Goal: Transaction & Acquisition: Obtain resource

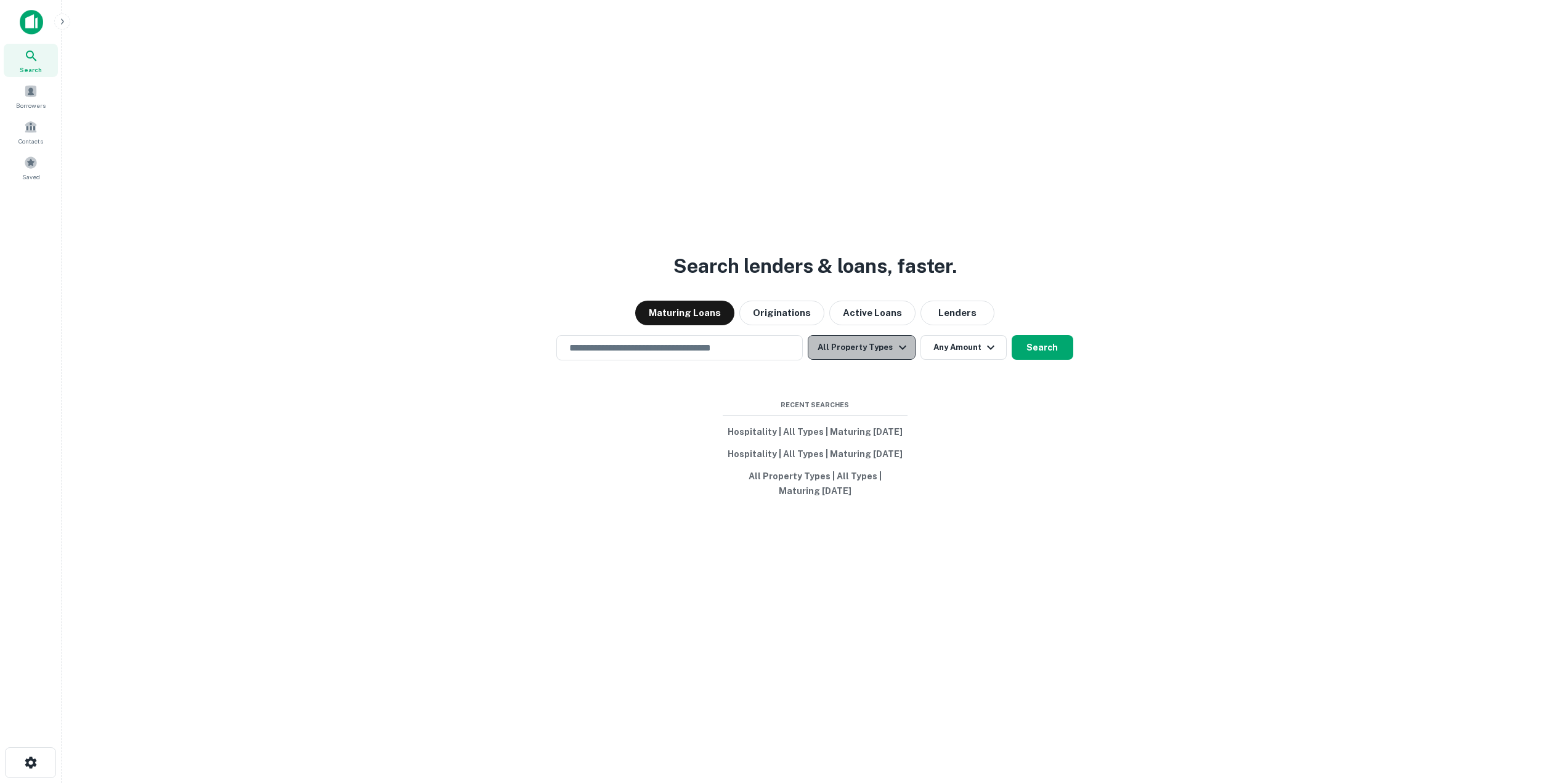
click at [866, 341] on button "All Property Types" at bounding box center [861, 347] width 107 height 25
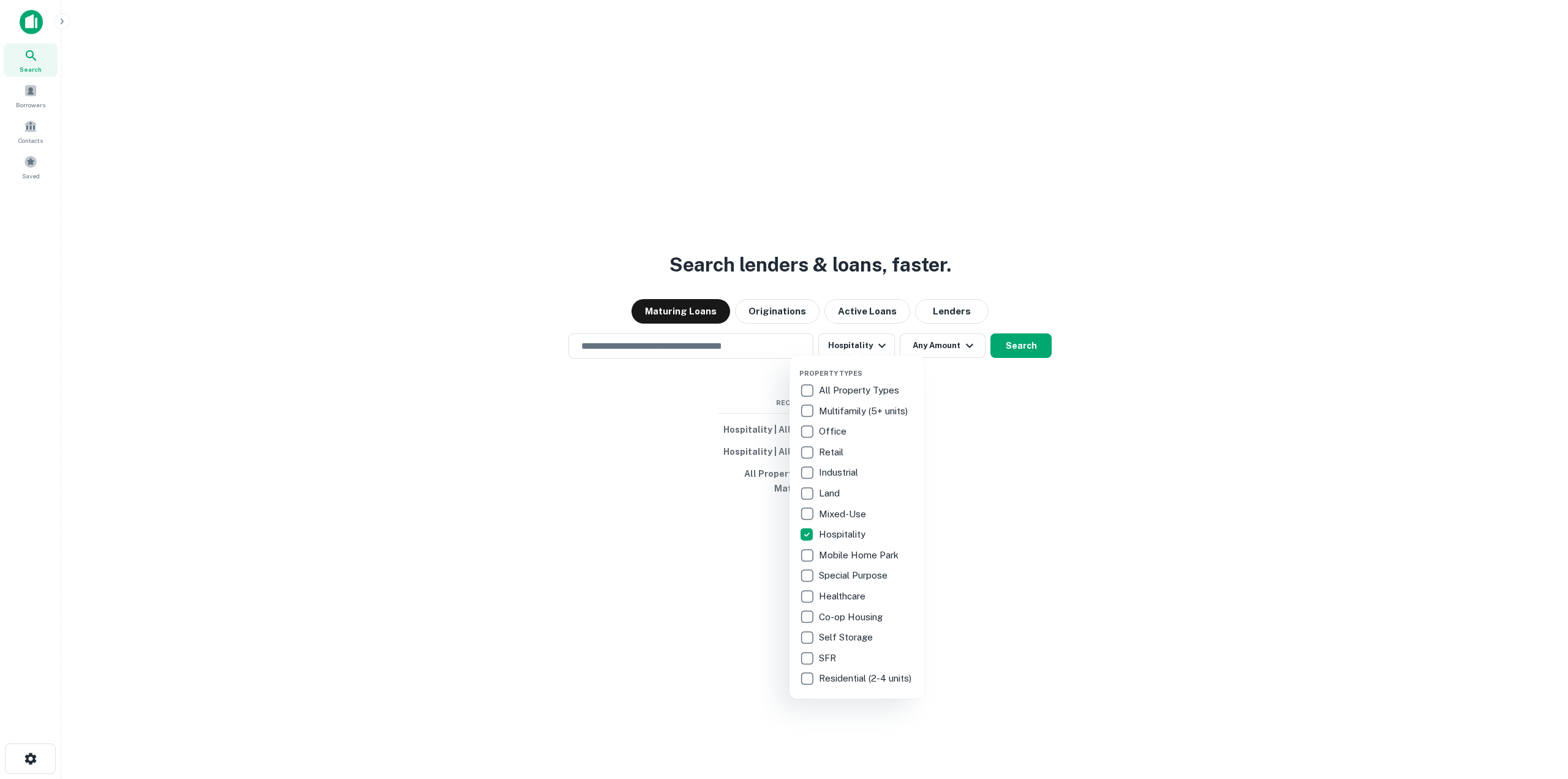
click at [1354, 523] on div at bounding box center [784, 389] width 1568 height 779
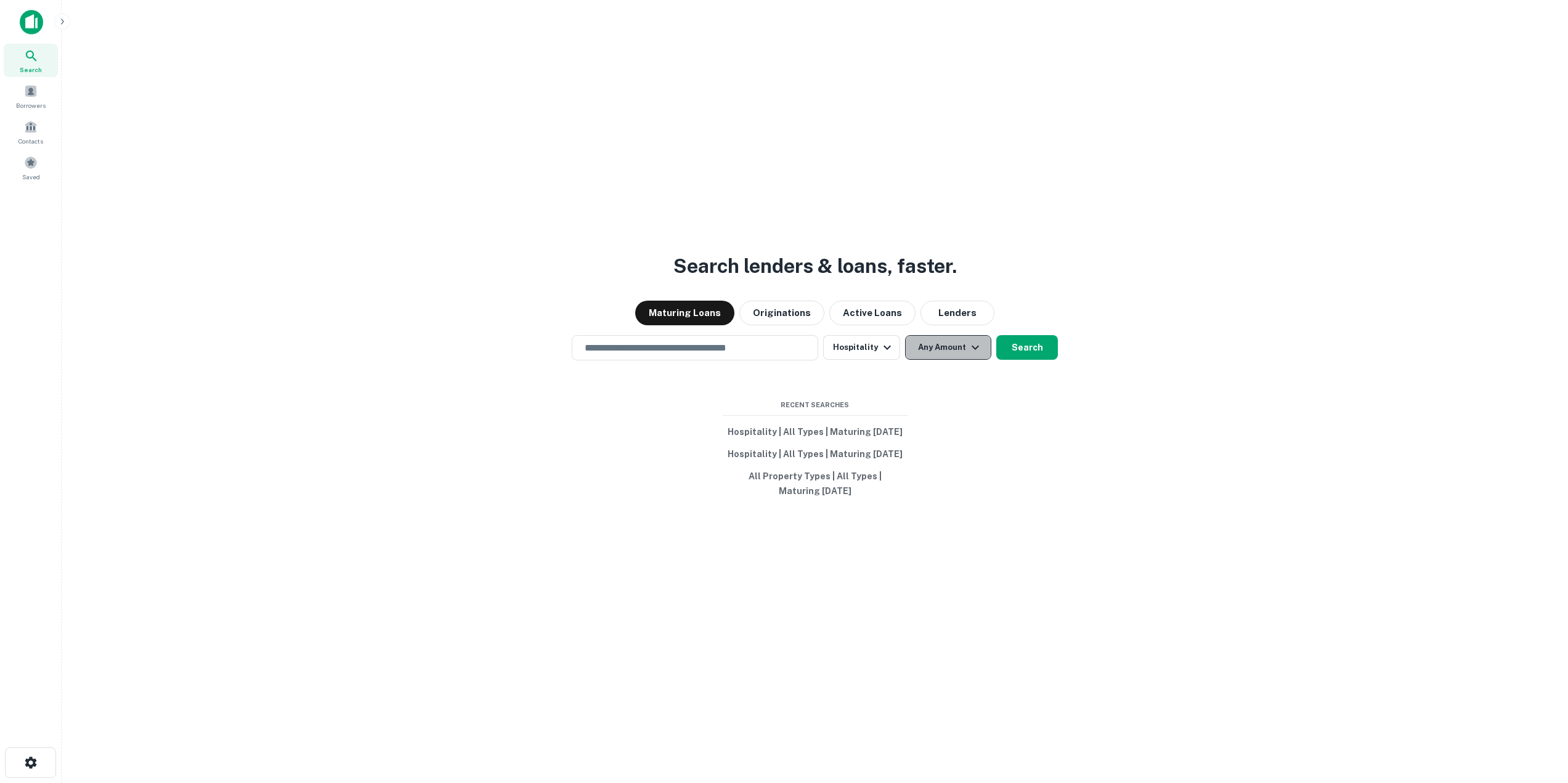
click at [955, 339] on button "Any Amount" at bounding box center [949, 347] width 87 height 25
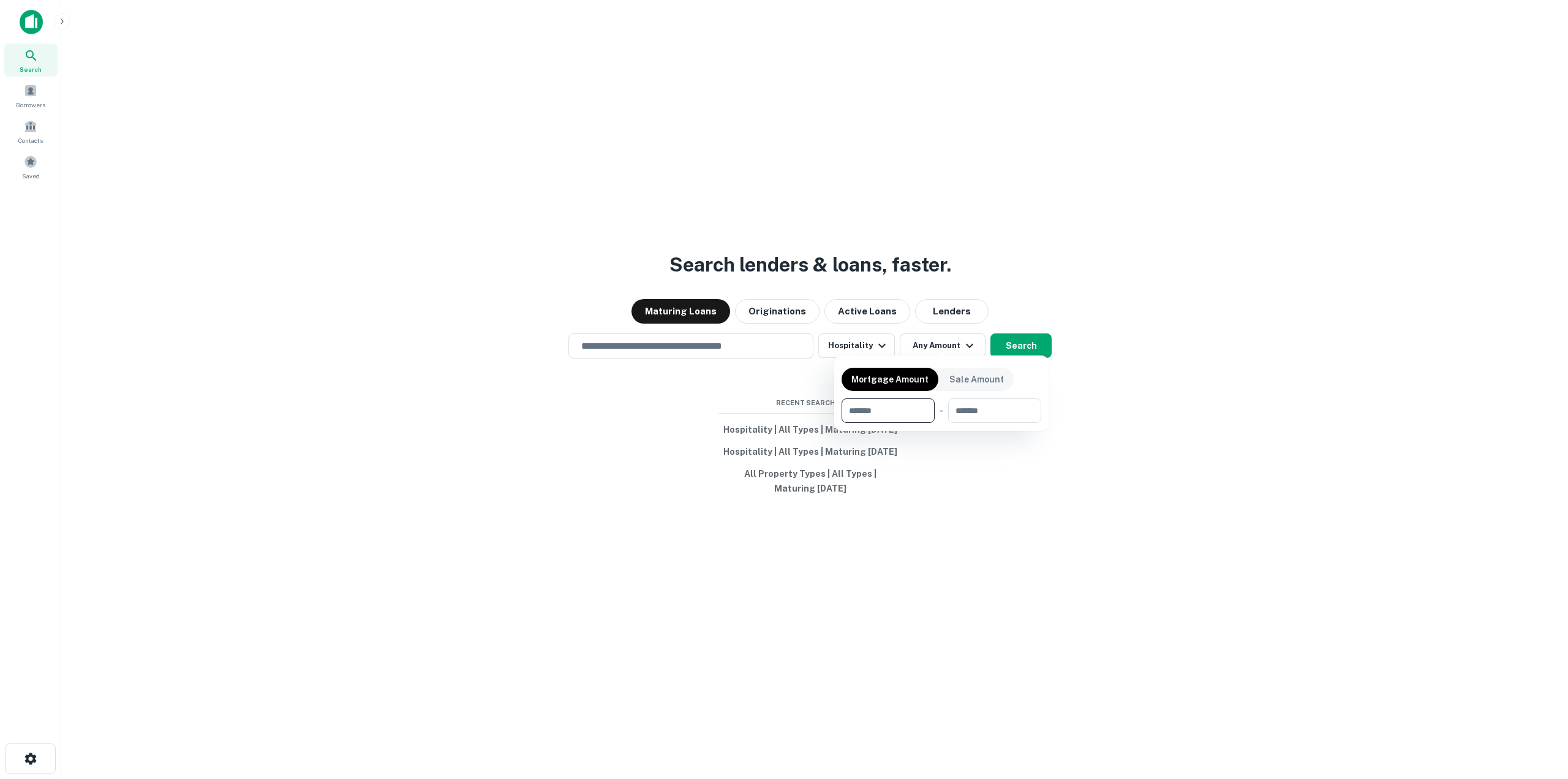
click at [897, 408] on input "number" at bounding box center [884, 411] width 85 height 25
type input "*"
type input "*******"
click at [1024, 335] on div at bounding box center [784, 389] width 1568 height 779
click at [1024, 335] on button "Search" at bounding box center [1022, 345] width 61 height 25
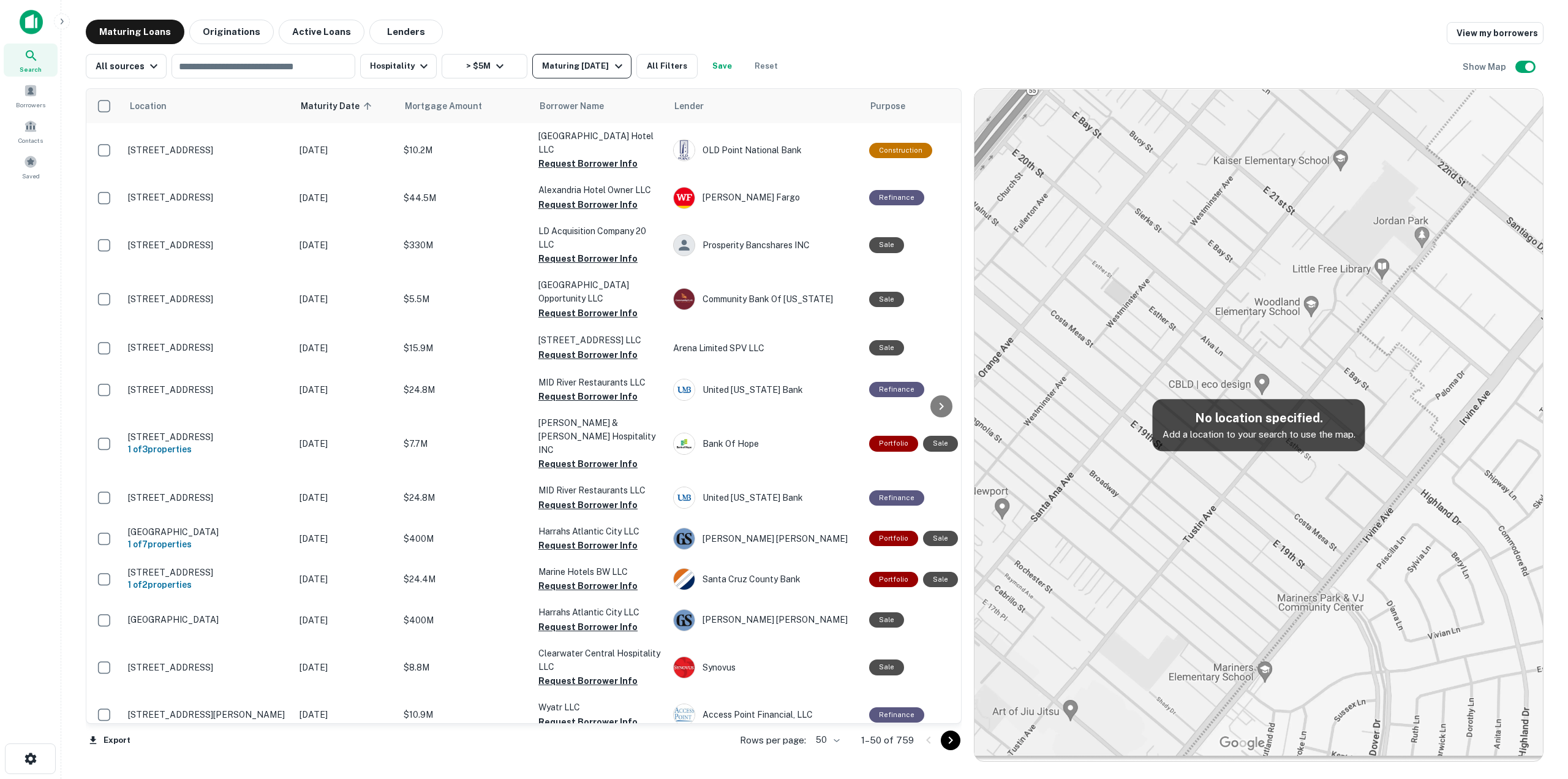
click at [616, 67] on icon "button" at bounding box center [618, 65] width 15 height 15
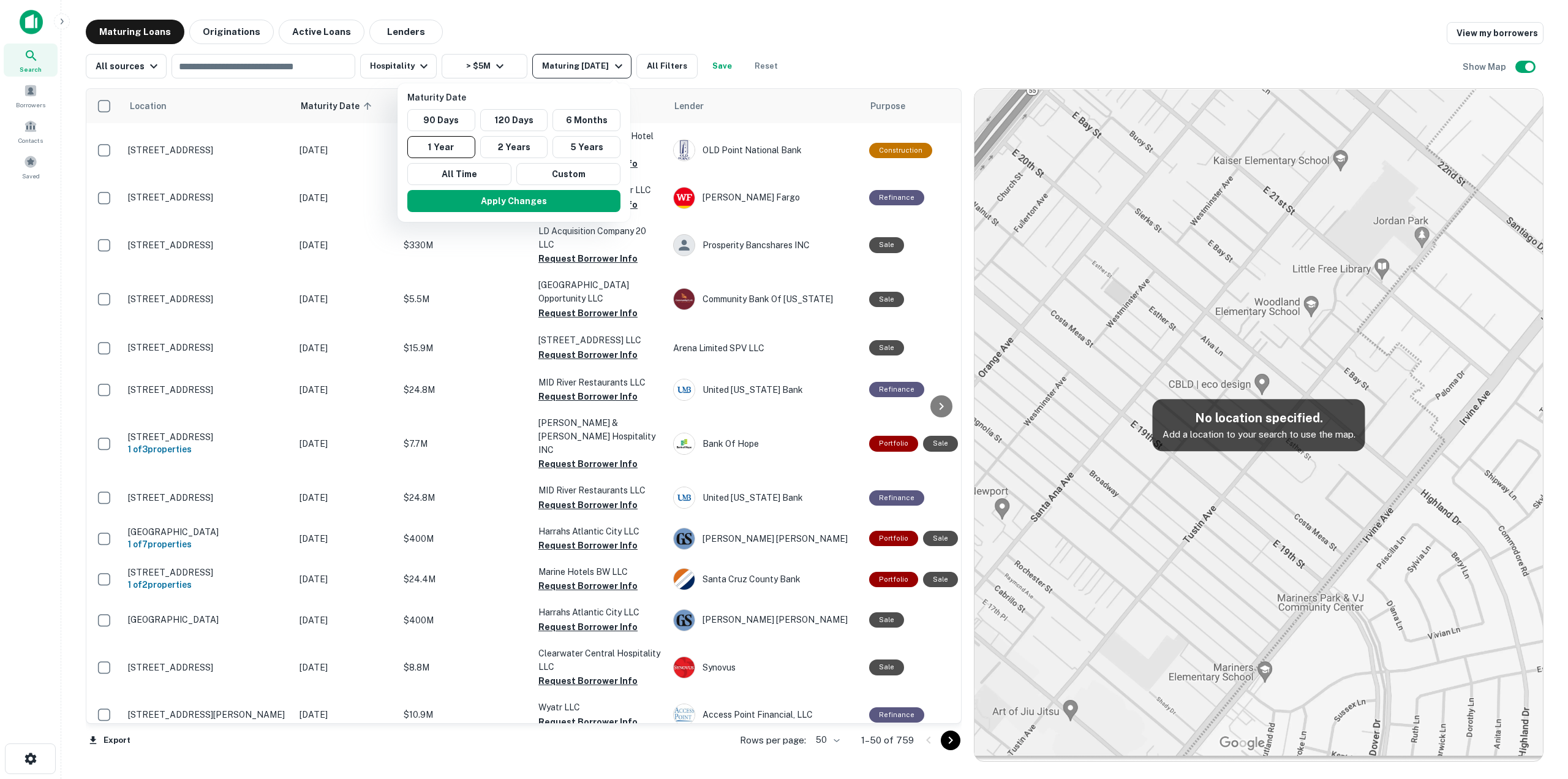
click at [616, 67] on div at bounding box center [784, 389] width 1568 height 779
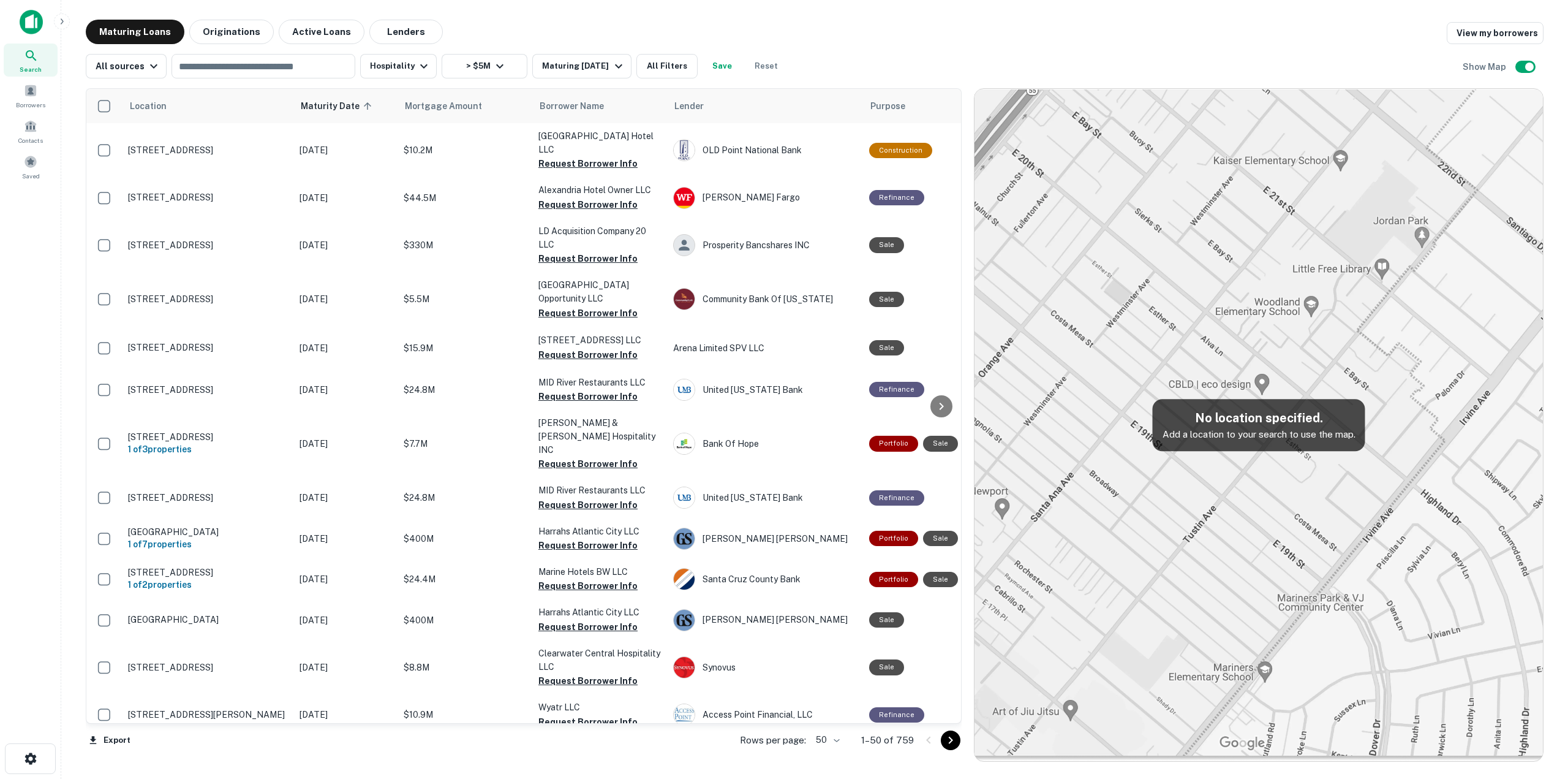
click at [1323, 268] on img at bounding box center [1258, 425] width 568 height 672
click at [939, 401] on icon at bounding box center [941, 406] width 15 height 15
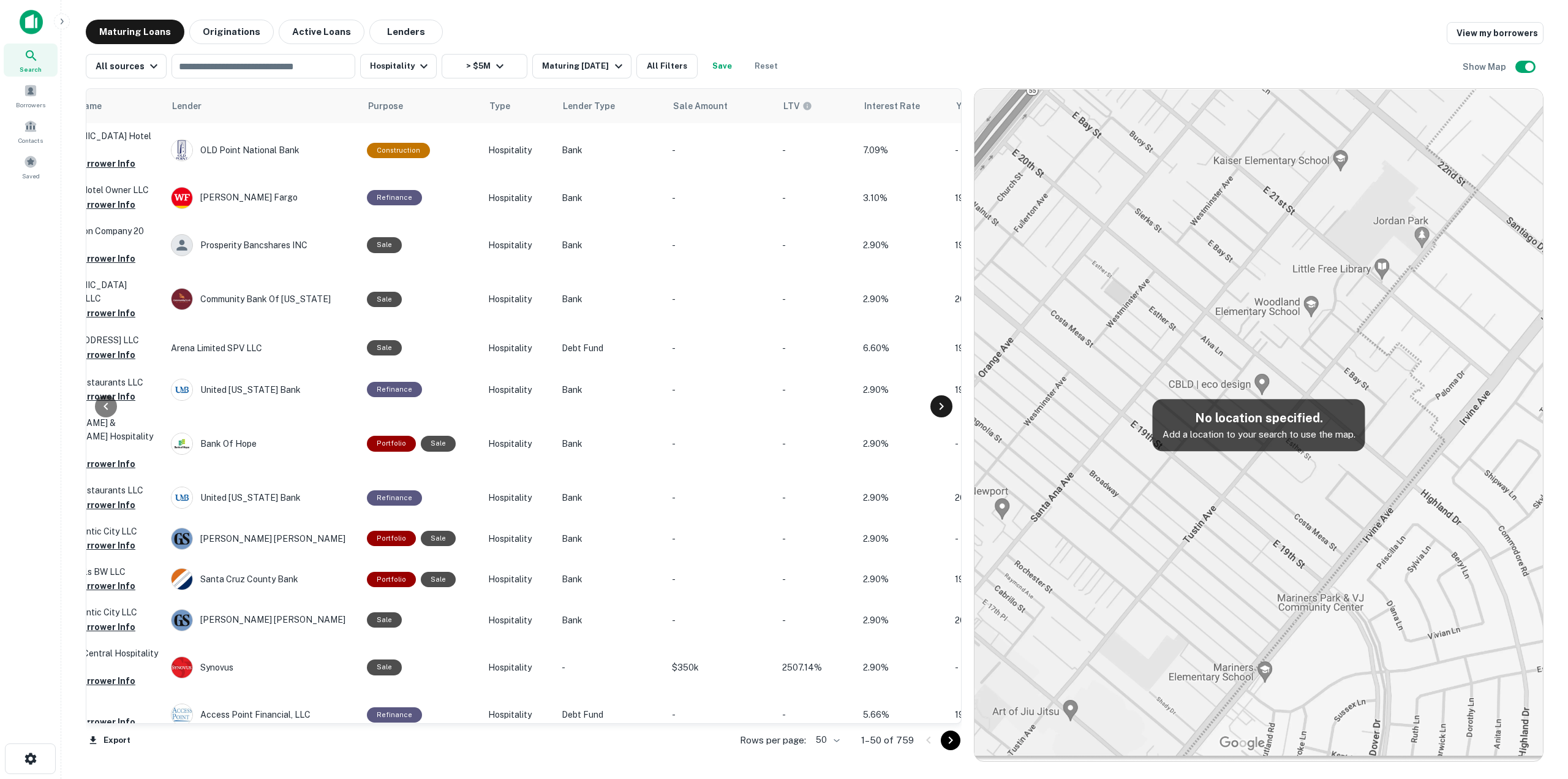
scroll to position [0, 514]
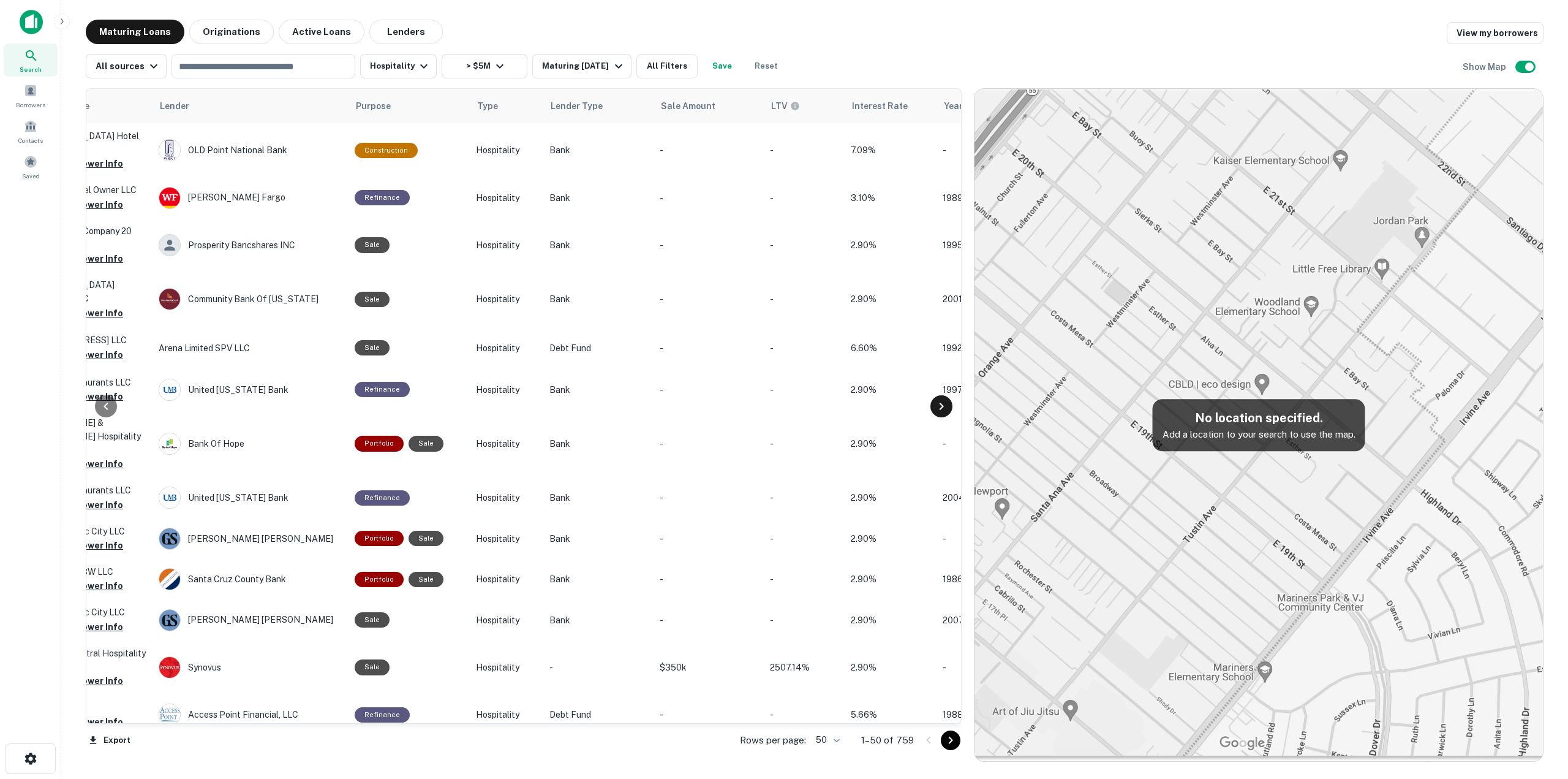
click at [942, 405] on icon at bounding box center [942, 407] width 5 height 8
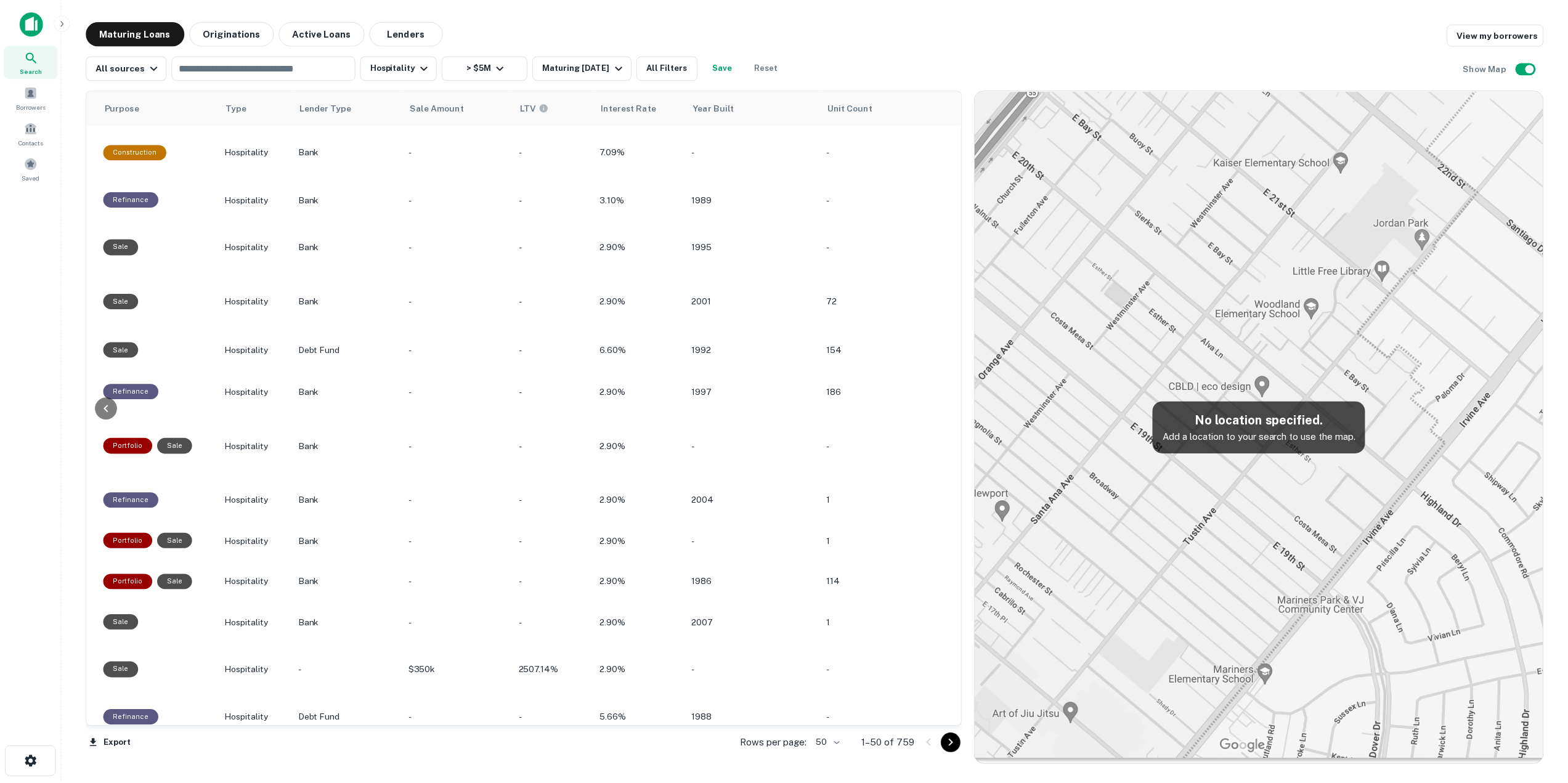
scroll to position [0, 798]
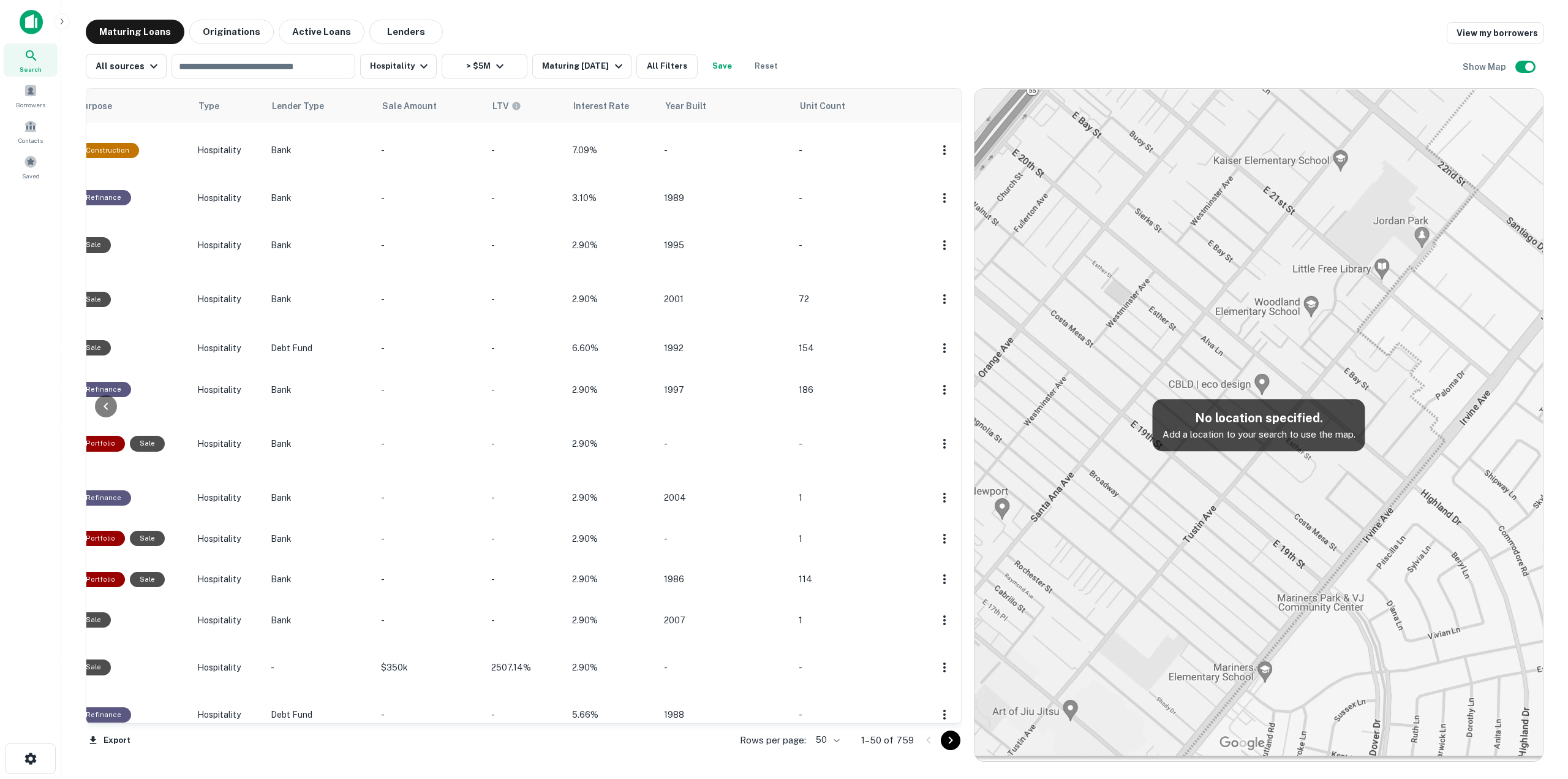
click at [942, 410] on td at bounding box center [944, 444] width 35 height 68
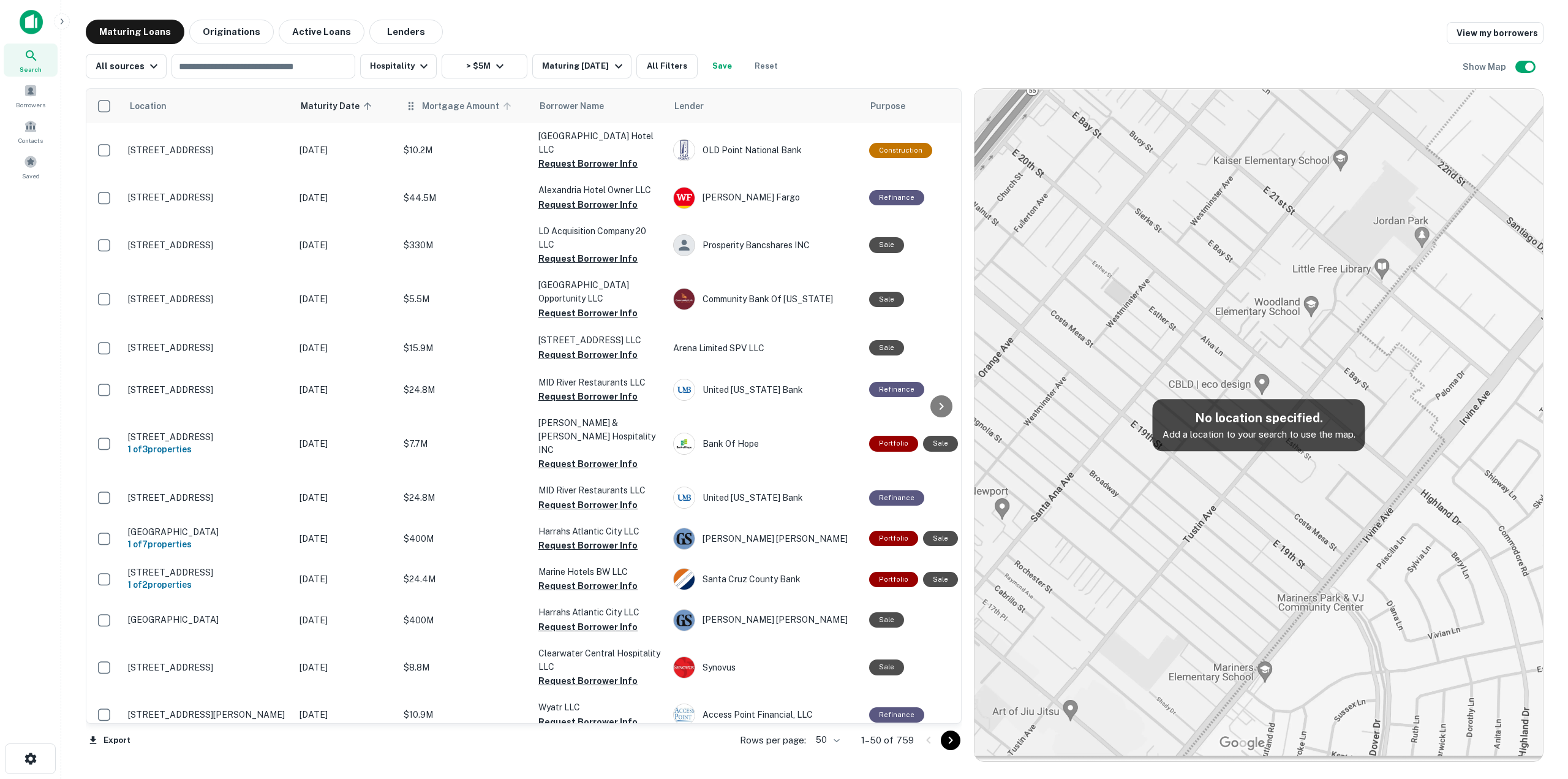
click at [439, 111] on span "Mortgage Amount" at bounding box center [468, 105] width 93 height 15
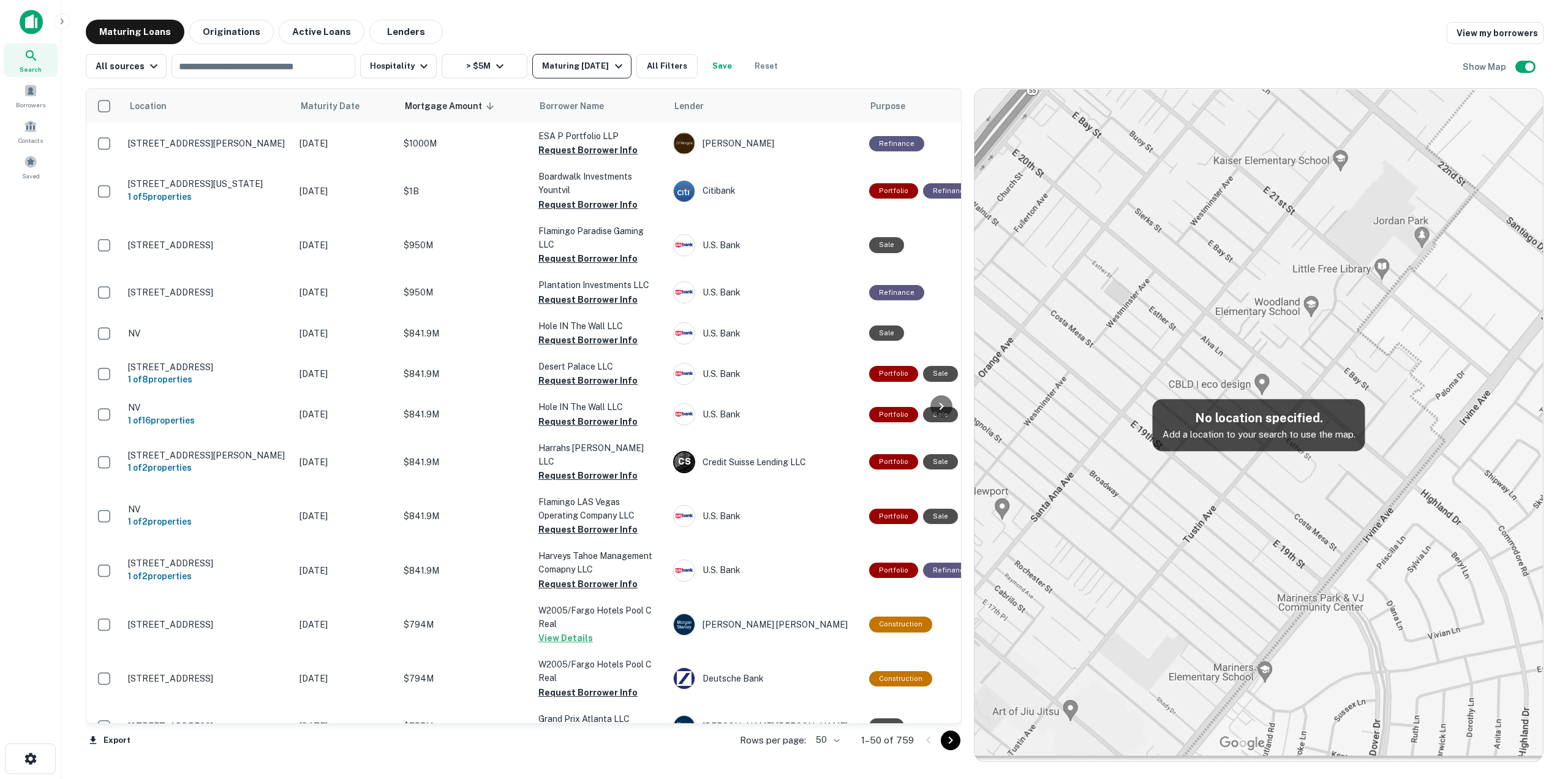
click at [571, 62] on div "Maturing [DATE]" at bounding box center [583, 65] width 83 height 15
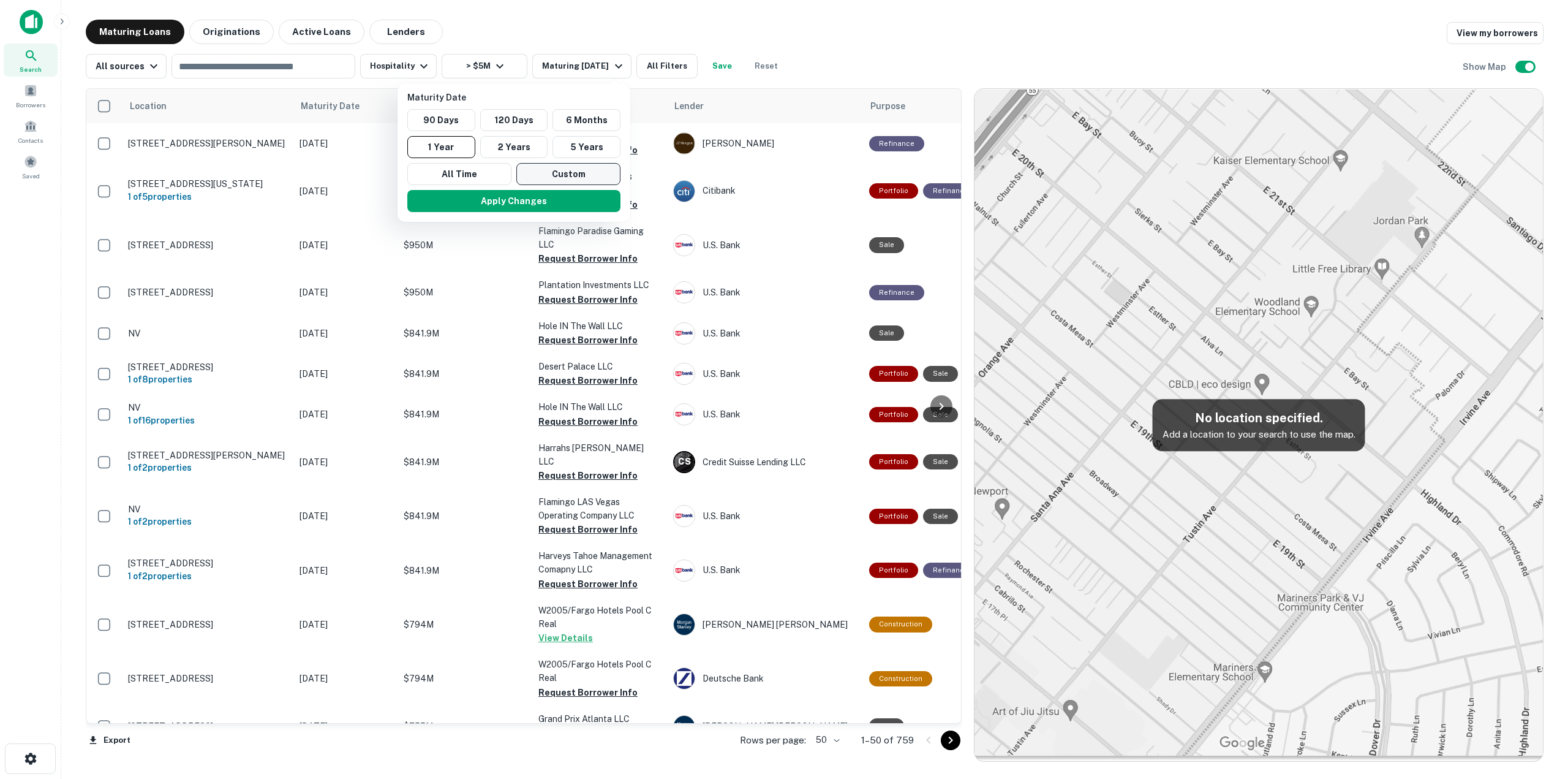
click at [585, 175] on button "Custom" at bounding box center [568, 174] width 104 height 22
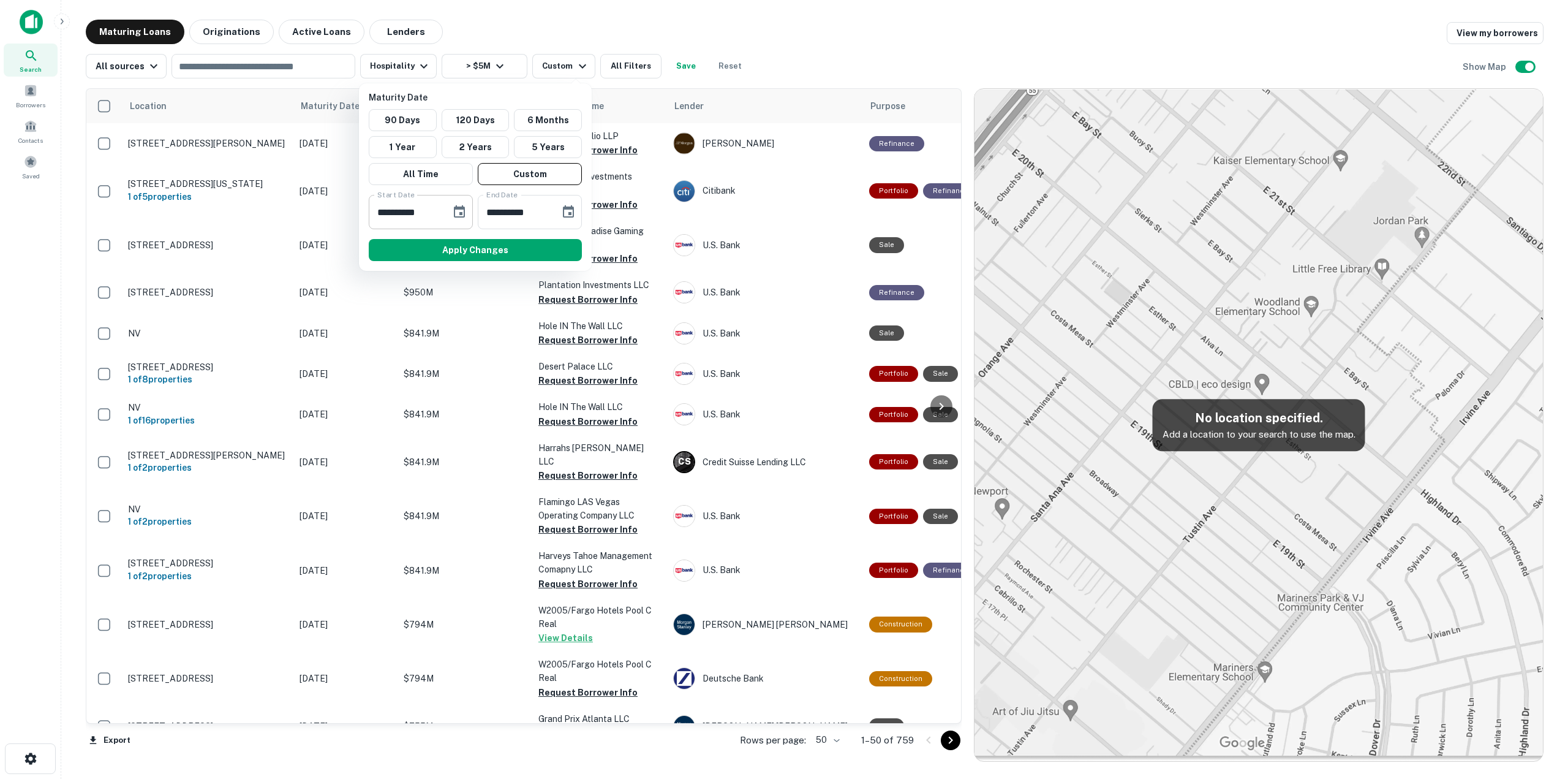
click at [440, 210] on input "**********" at bounding box center [406, 211] width 74 height 35
click at [459, 210] on icon "Choose date, selected date is Sep 18, 2025" at bounding box center [459, 211] width 15 height 15
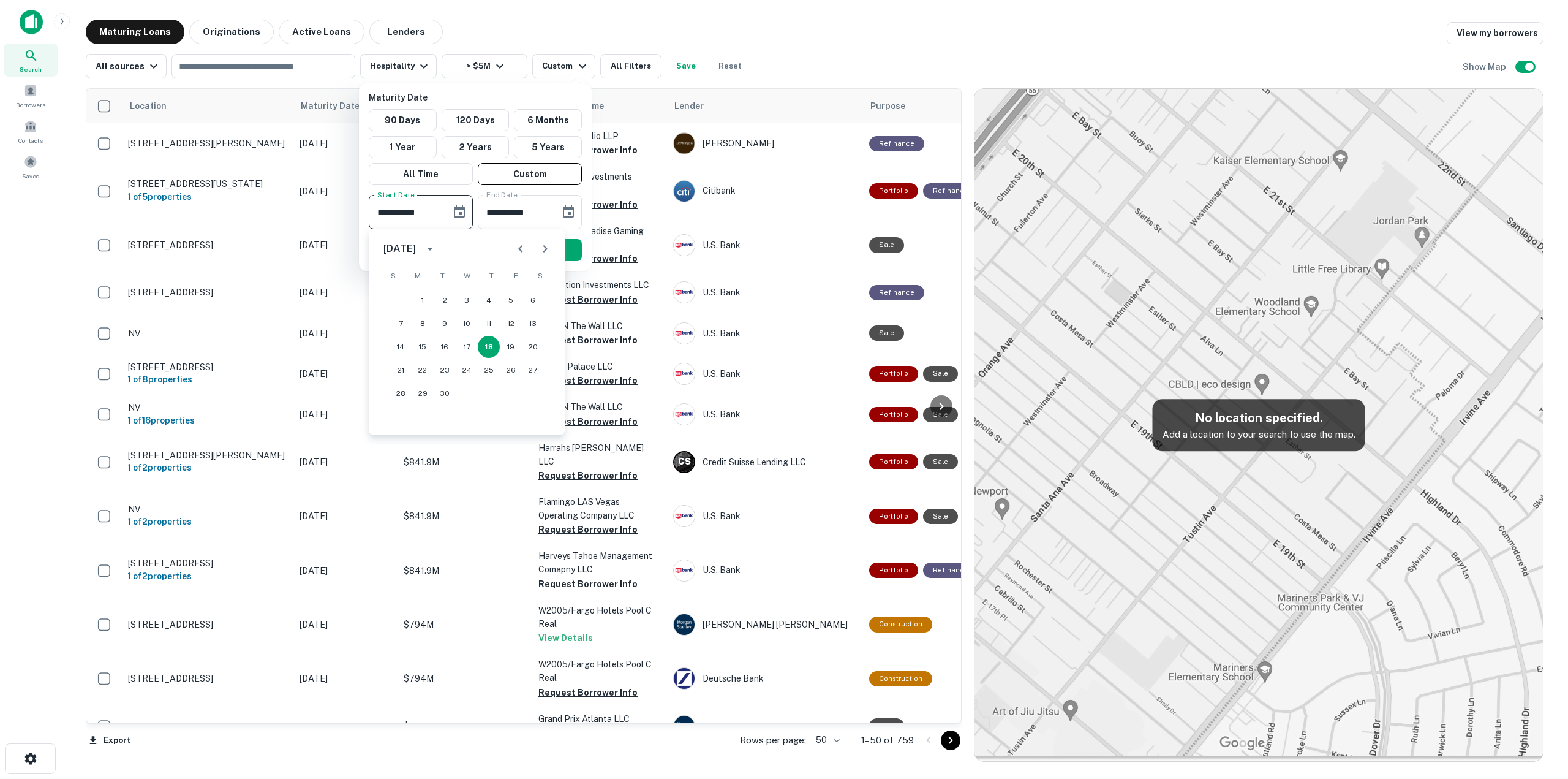
click at [547, 246] on icon "Next month" at bounding box center [545, 248] width 15 height 15
click at [544, 252] on icon "Next month" at bounding box center [546, 249] width 5 height 8
click at [494, 299] on button "1" at bounding box center [489, 300] width 22 height 22
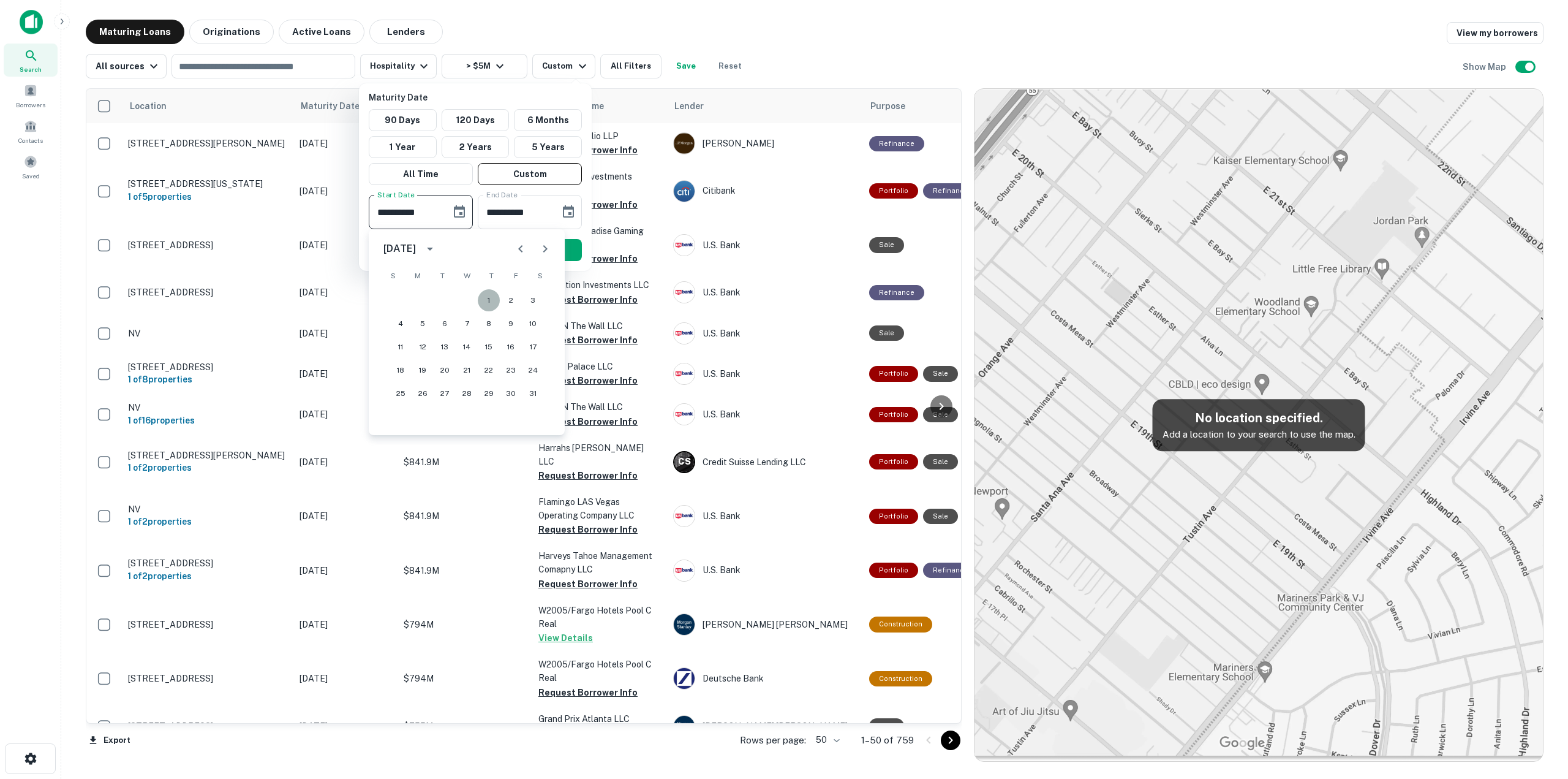
type input "**********"
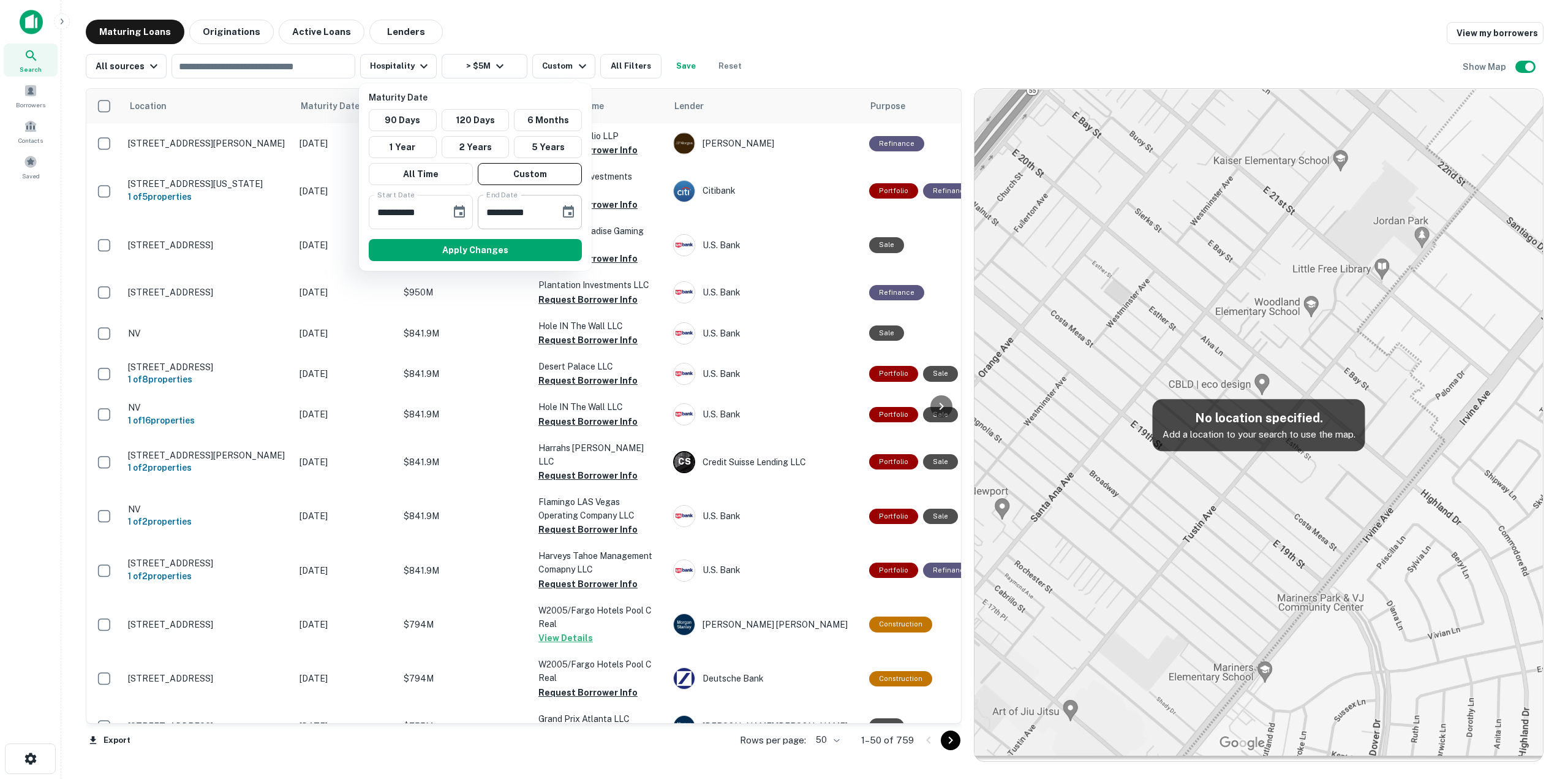
click at [540, 213] on input "**********" at bounding box center [515, 211] width 74 height 35
click at [571, 210] on icon "Choose date, selected date is Mar 17, 2026" at bounding box center [568, 211] width 15 height 15
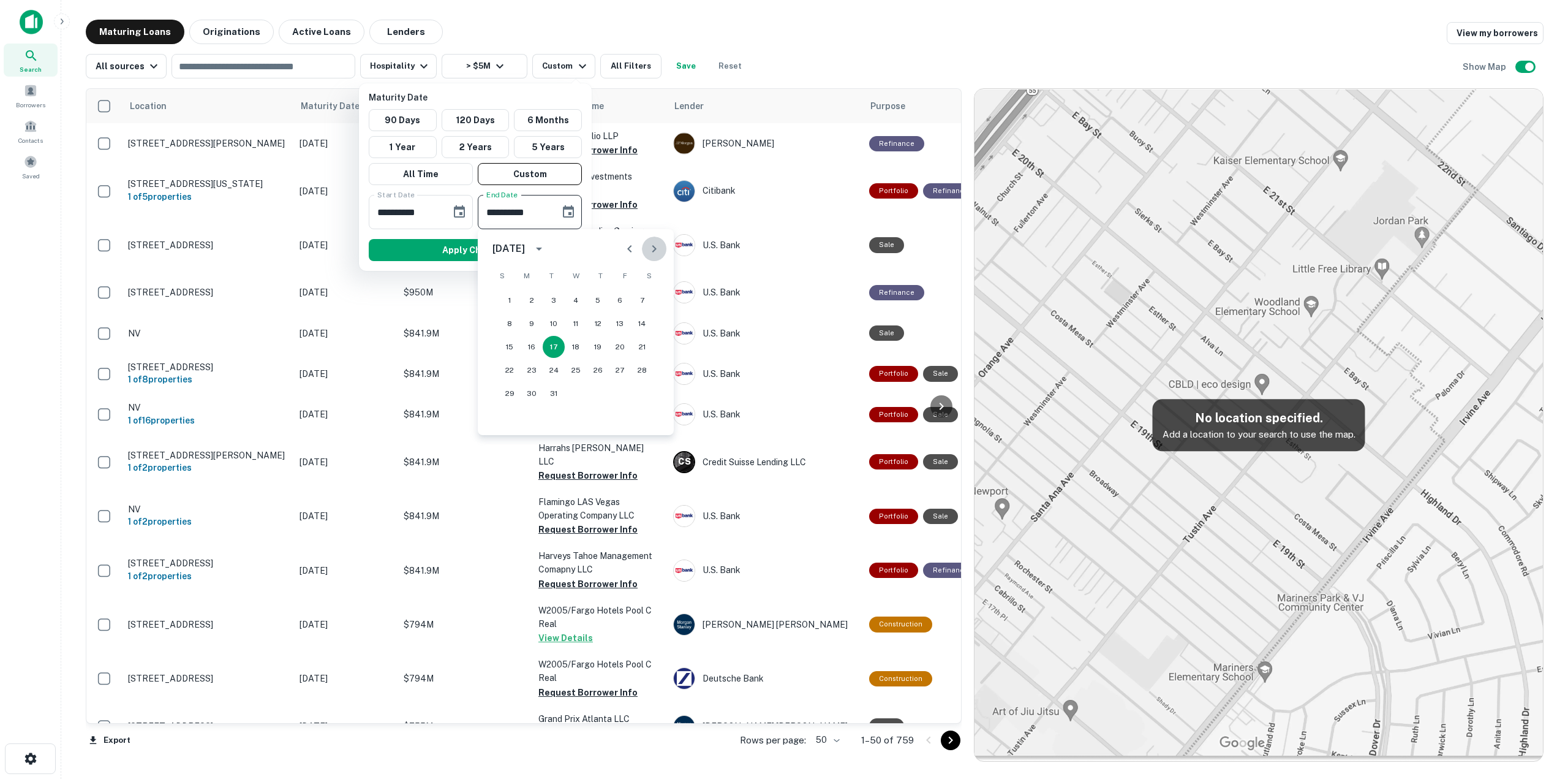
click at [659, 249] on icon "Next month" at bounding box center [653, 248] width 15 height 15
click at [551, 395] on button "30" at bounding box center [553, 393] width 22 height 22
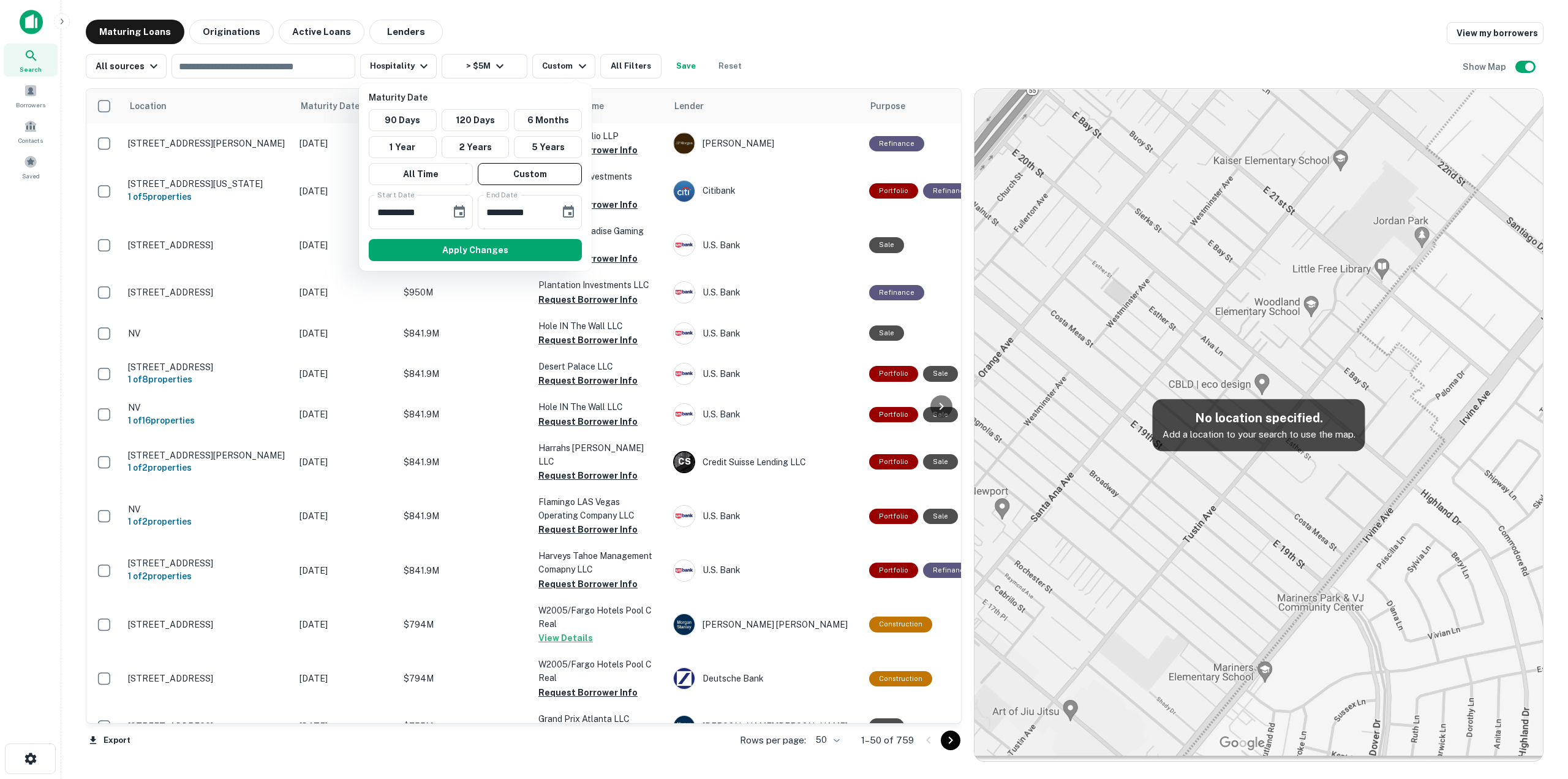
type input "**********"
click at [493, 245] on button "Apply Changes" at bounding box center [475, 250] width 213 height 22
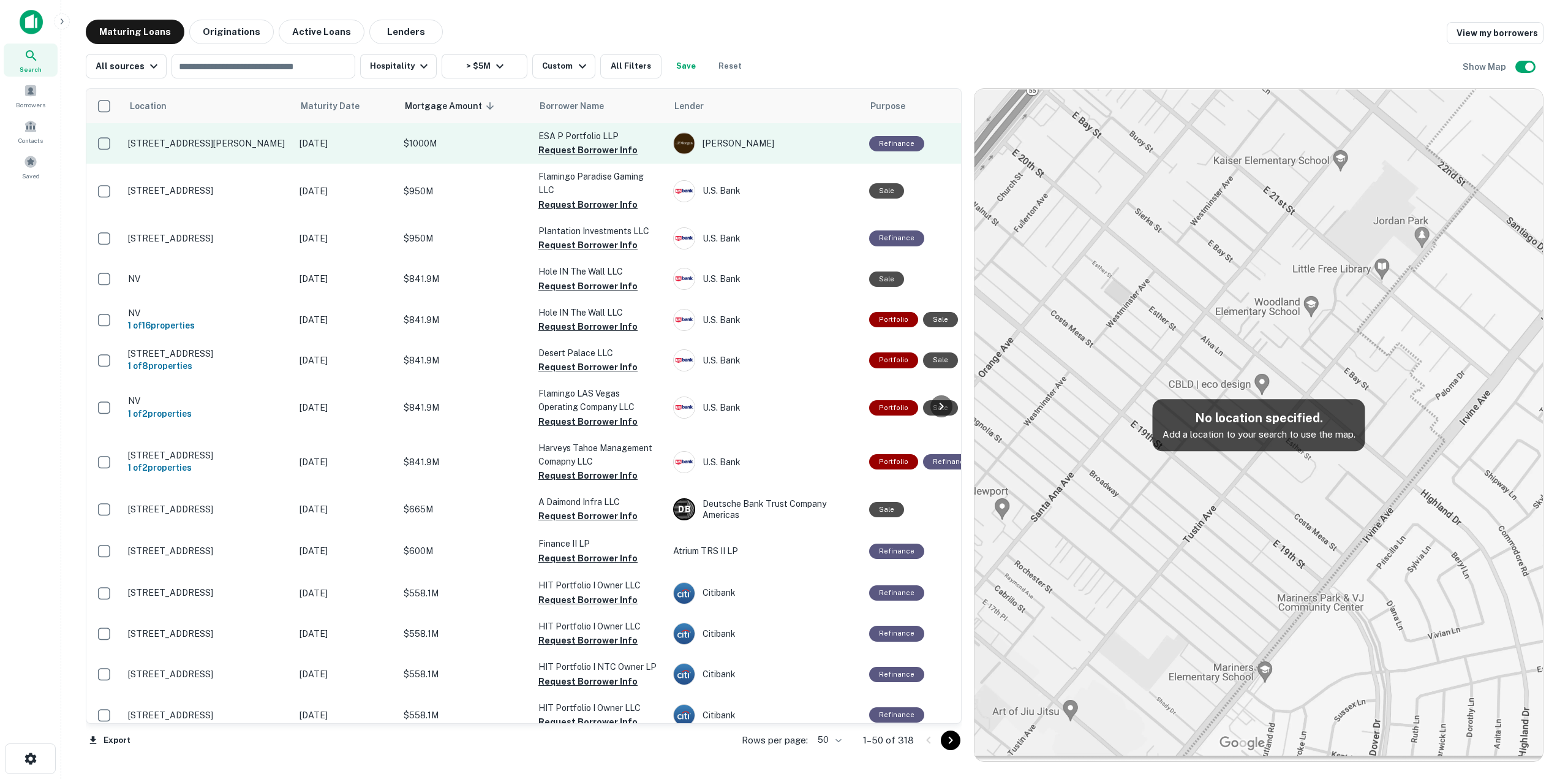
click at [218, 144] on p "[STREET_ADDRESS][PERSON_NAME]" at bounding box center [208, 143] width 159 height 11
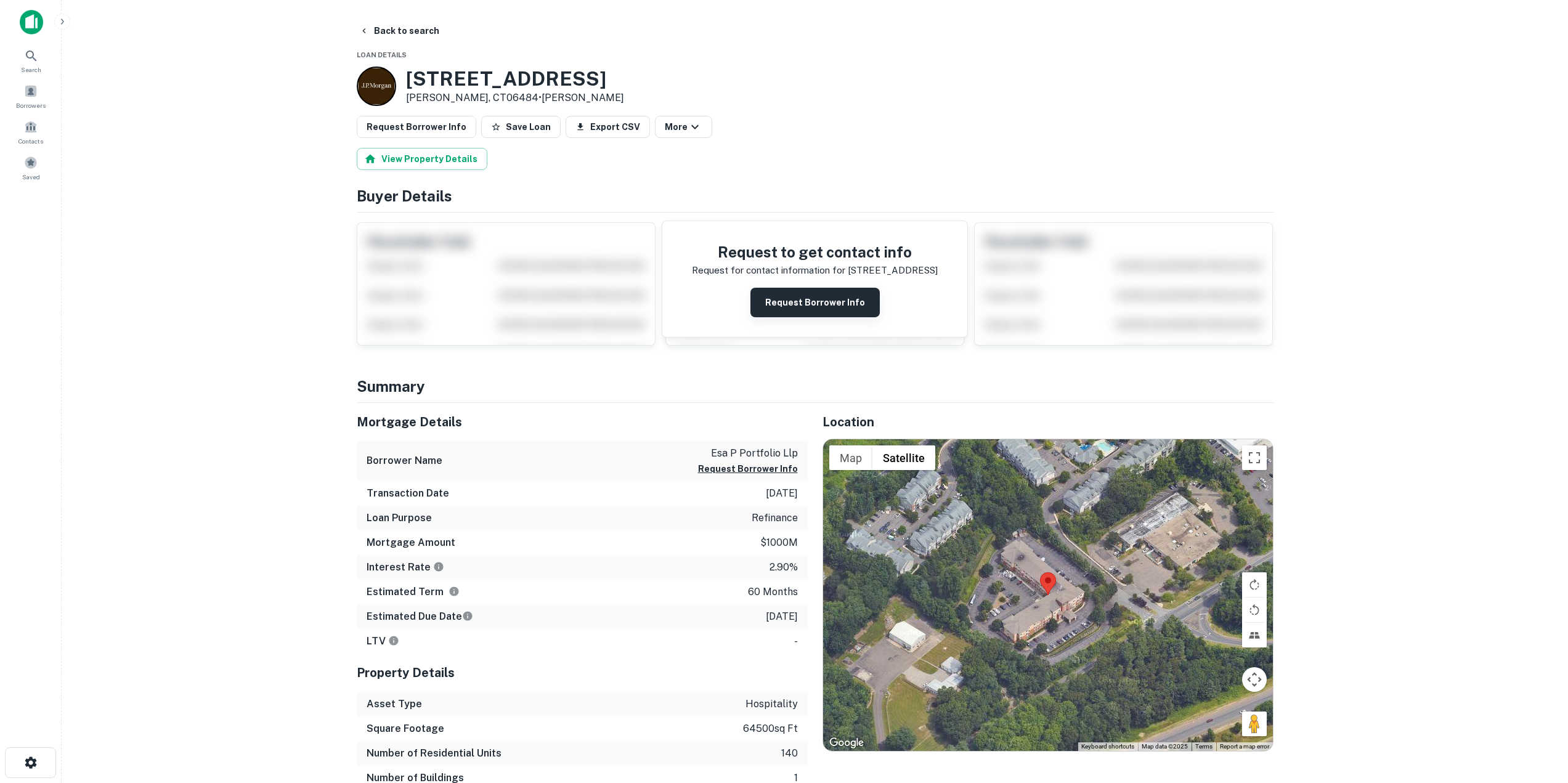
click at [817, 297] on button "Request Borrower Info" at bounding box center [815, 302] width 129 height 29
click at [814, 305] on button "Request Borrower Info" at bounding box center [815, 302] width 129 height 29
